Goal: Task Accomplishment & Management: Manage account settings

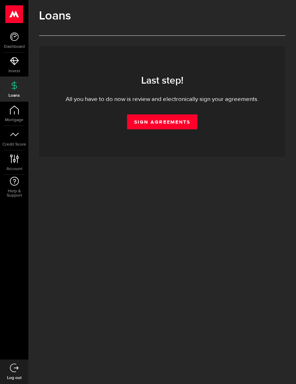
click at [153, 121] on link "Sign Agreements" at bounding box center [162, 122] width 70 height 15
click at [9, 62] on link "Invest" at bounding box center [14, 65] width 28 height 24
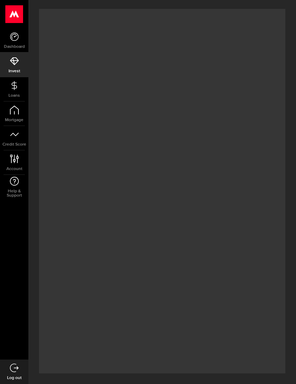
click at [17, 40] on use at bounding box center [14, 36] width 9 height 9
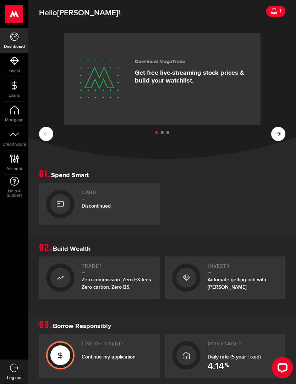
click at [280, 131] on icon at bounding box center [278, 134] width 6 height 6
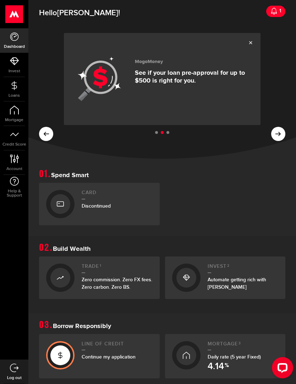
click at [279, 10] on div "1" at bounding box center [279, 11] width 4 height 15
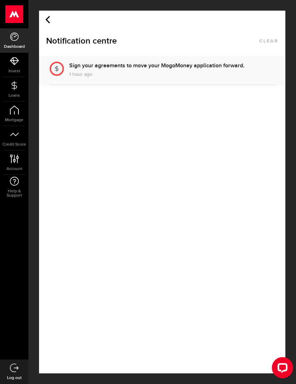
click at [84, 69] on div "Sign your agreements to move your MogoMoney application forward." at bounding box center [156, 66] width 175 height 9
click at [50, 22] on body ".ahcls-1,.ahcls-11,.ahcls-3,.ahcls-4{fill:#fff}.ahcls-1{fill-opacity:0}.ahcls-2…" at bounding box center [148, 192] width 296 height 384
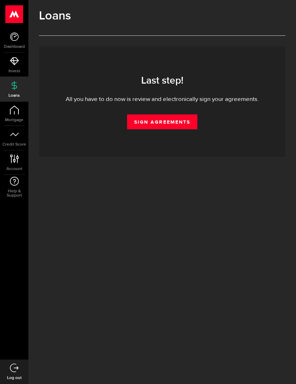
click at [15, 36] on icon at bounding box center [14, 36] width 9 height 9
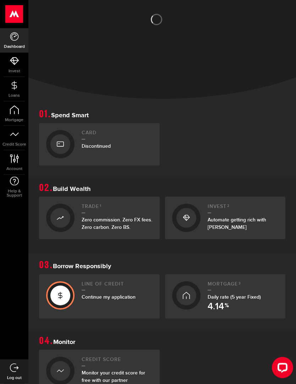
scroll to position [123, 0]
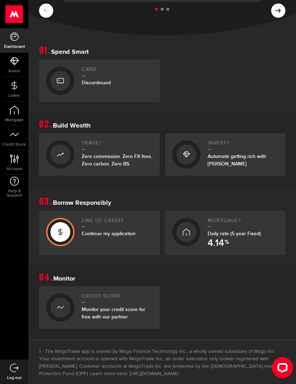
click at [61, 229] on icon at bounding box center [60, 232] width 7 height 11
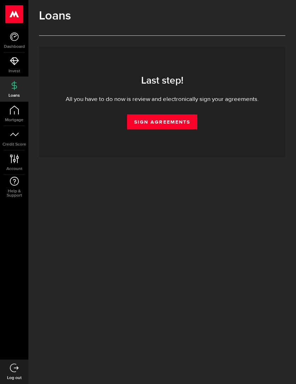
click at [154, 120] on link "Sign Agreements" at bounding box center [162, 122] width 70 height 15
click at [18, 40] on icon at bounding box center [14, 36] width 9 height 9
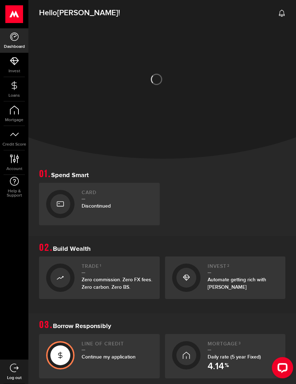
click at [16, 189] on span "Help & Support" at bounding box center [14, 193] width 28 height 9
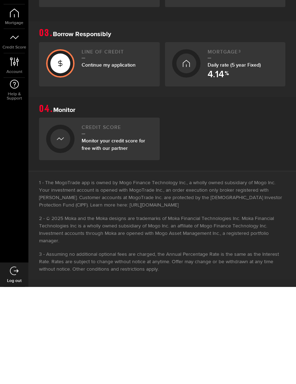
scroll to position [171, 0]
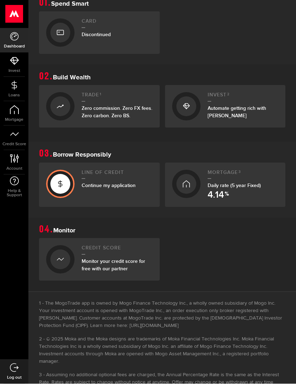
click at [57, 182] on icon at bounding box center [60, 184] width 7 height 11
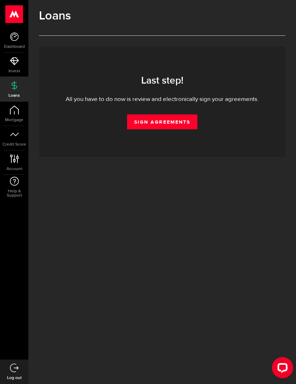
click at [152, 127] on link "Sign Agreements" at bounding box center [162, 122] width 70 height 15
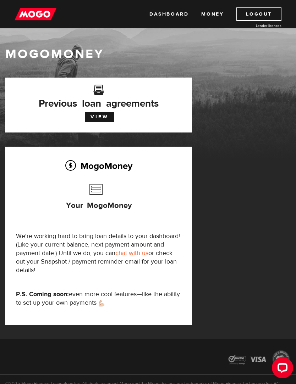
click at [171, 13] on link "Dashboard" at bounding box center [168, 13] width 39 height 13
